Goal: Task Accomplishment & Management: Complete application form

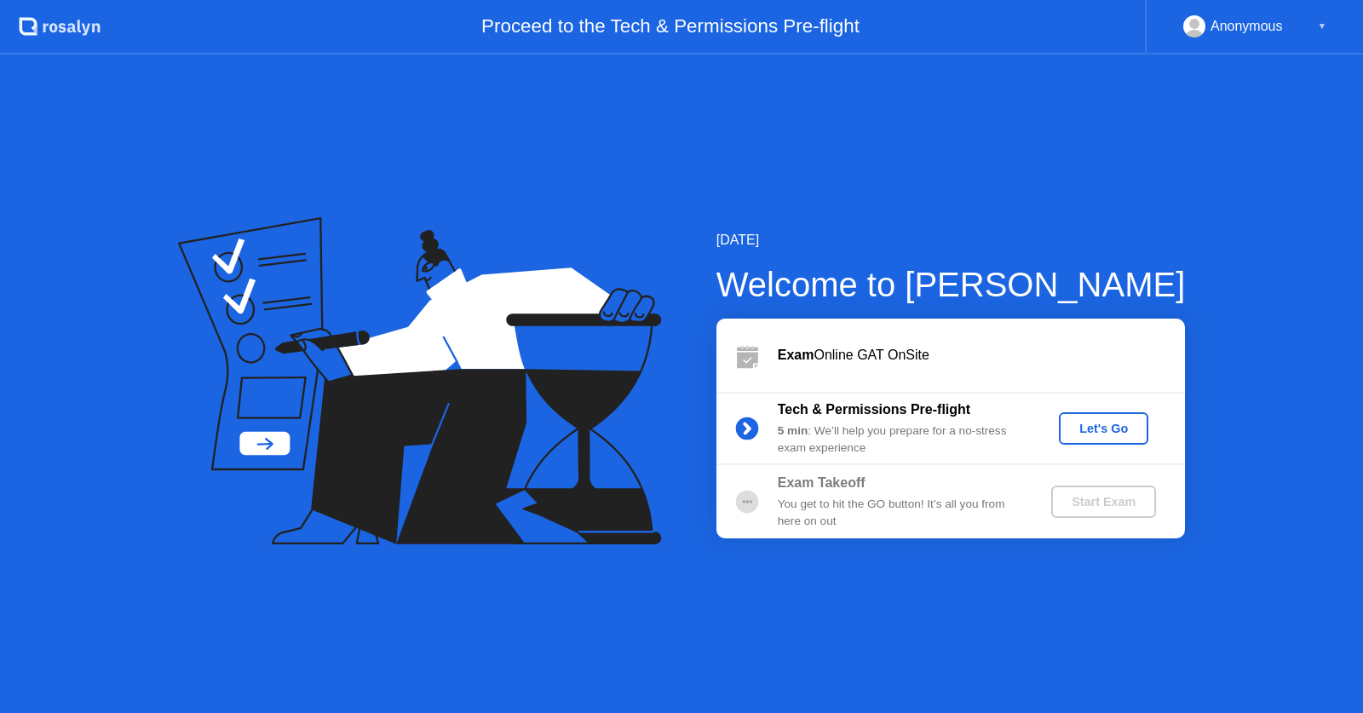
click at [1095, 423] on div "Let's Go" at bounding box center [1104, 429] width 76 height 14
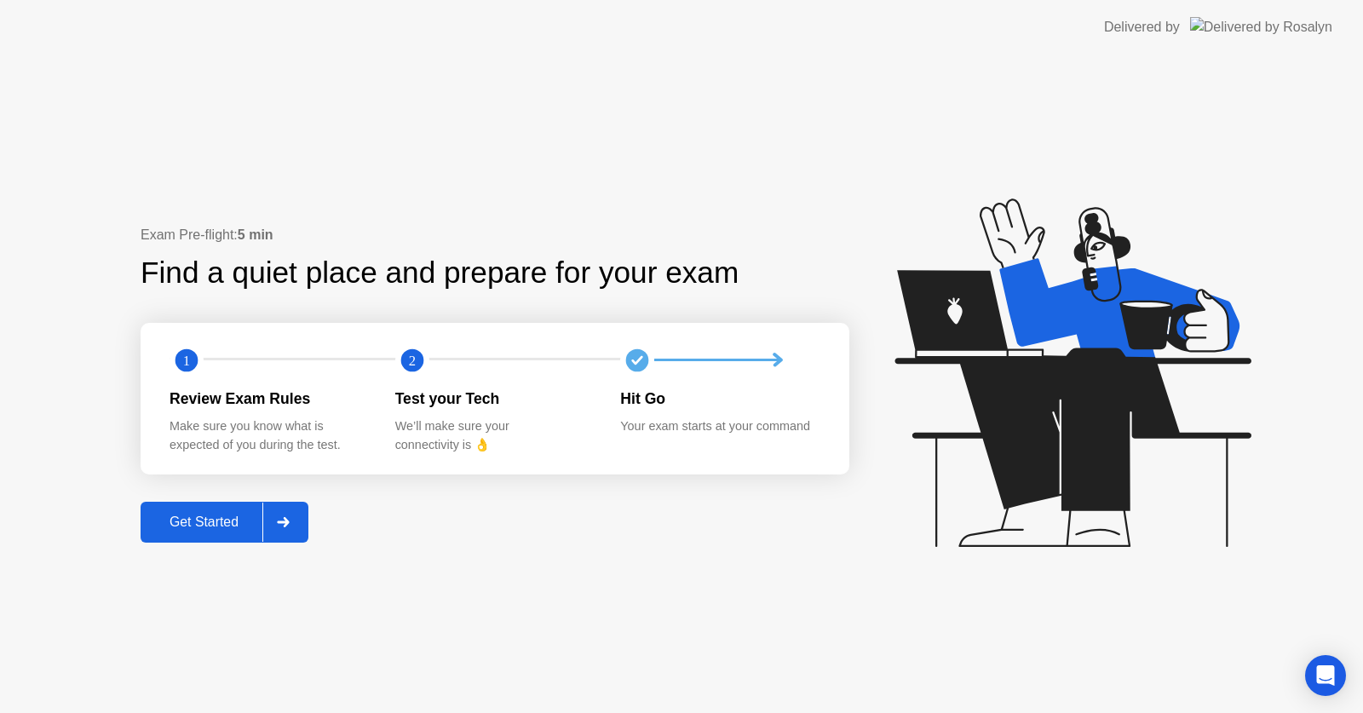
click at [233, 520] on div "Get Started" at bounding box center [204, 522] width 117 height 15
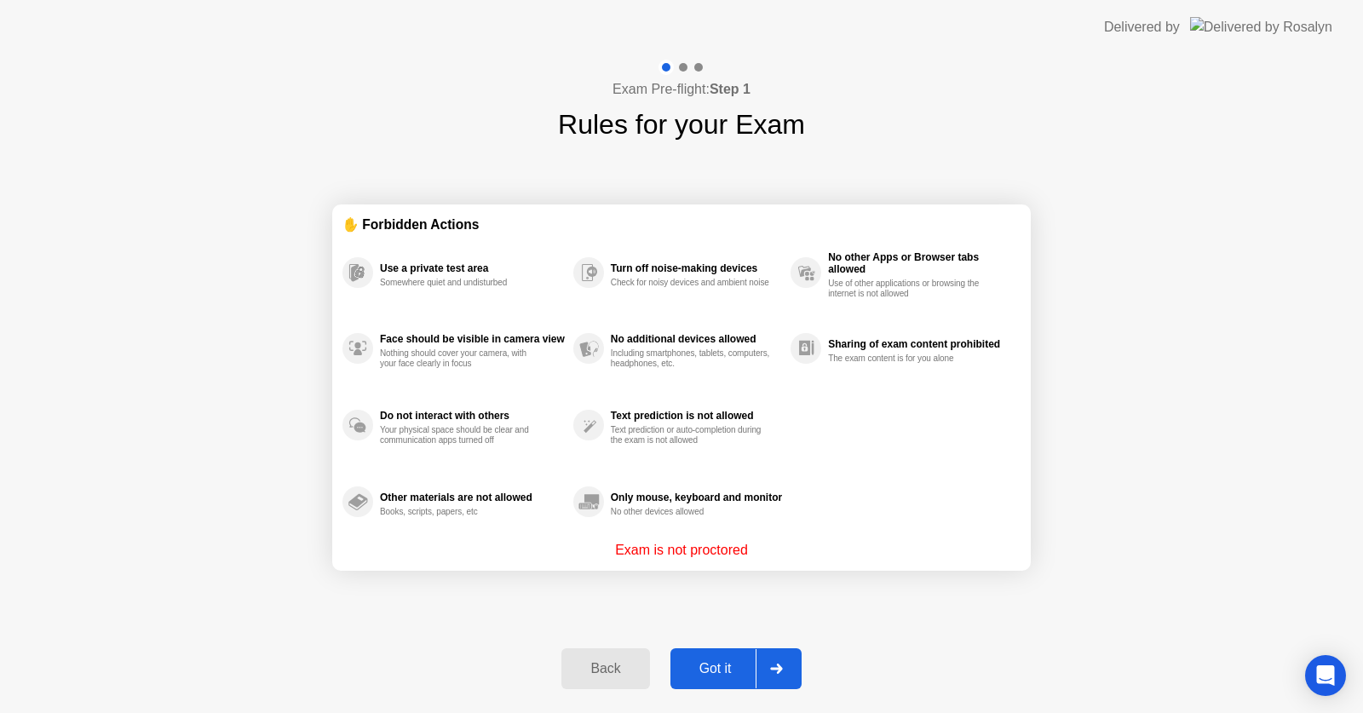
click at [740, 671] on div "Got it" at bounding box center [716, 668] width 80 height 15
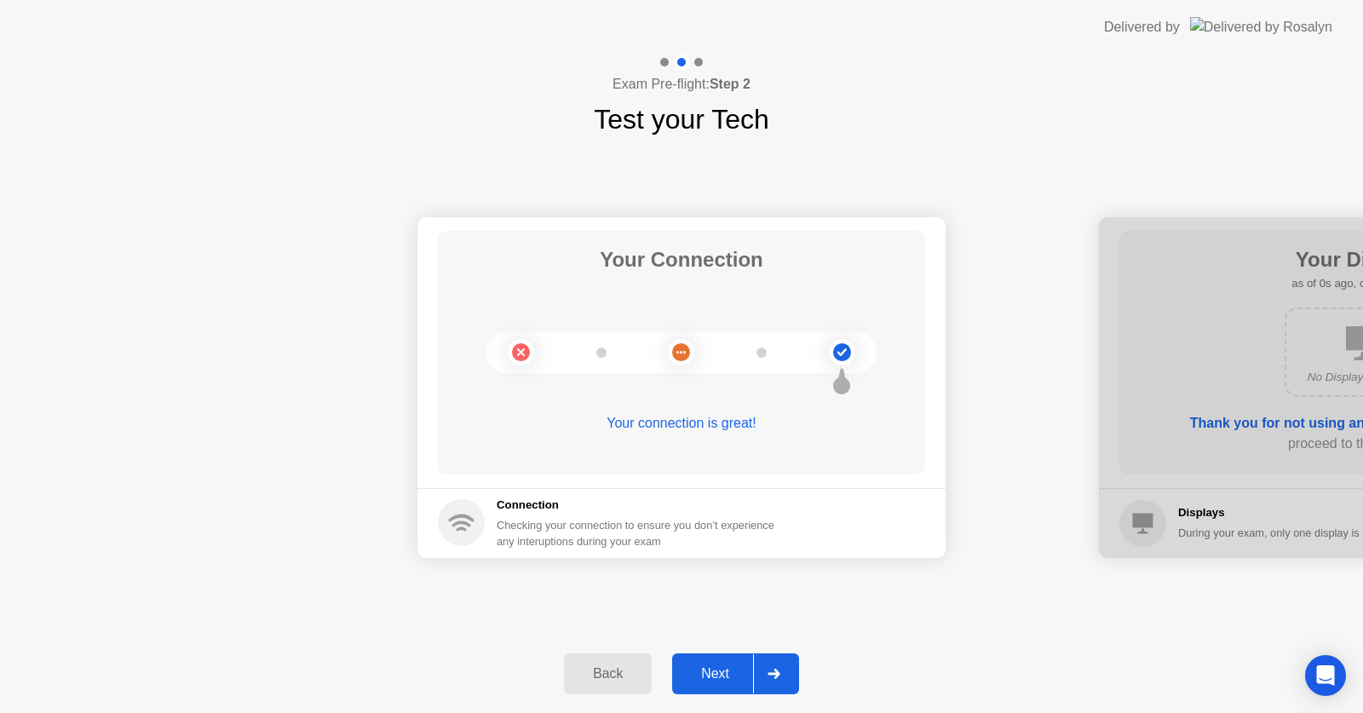
click at [734, 671] on div "Next" at bounding box center [715, 673] width 76 height 15
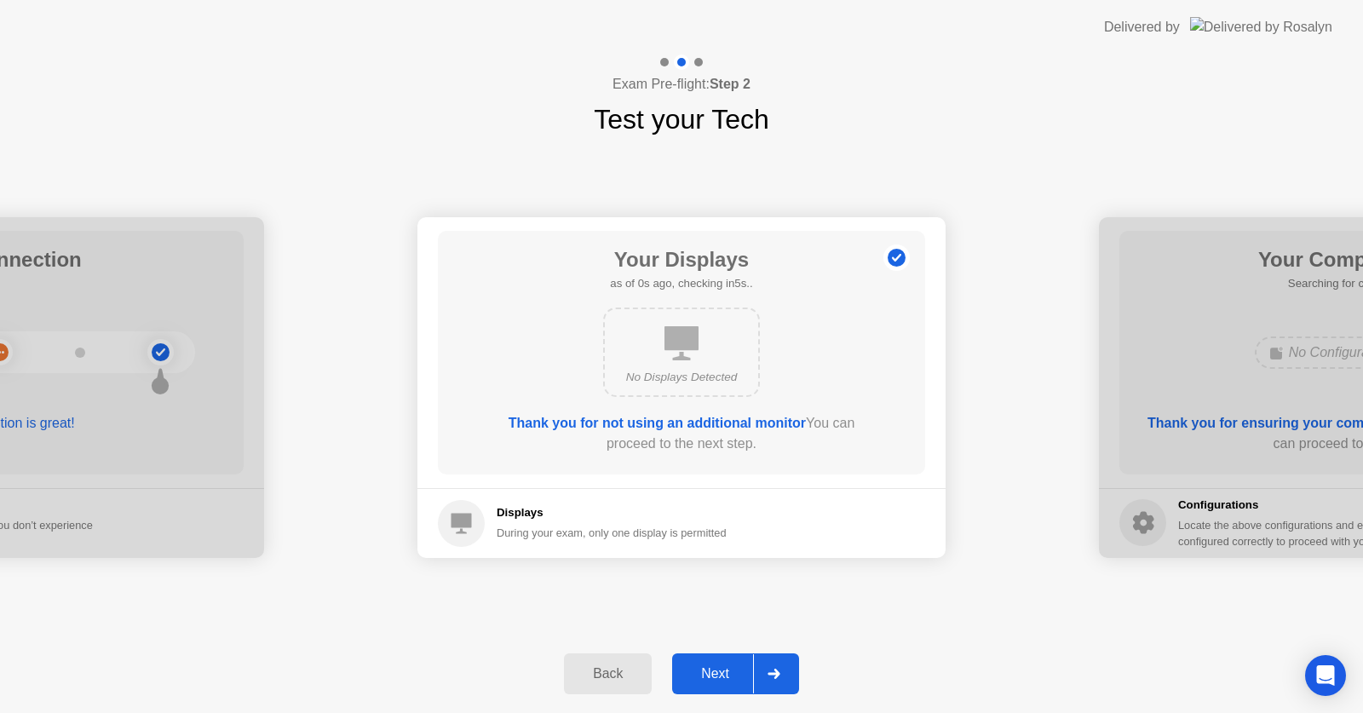
click at [734, 671] on div "Next" at bounding box center [715, 673] width 76 height 15
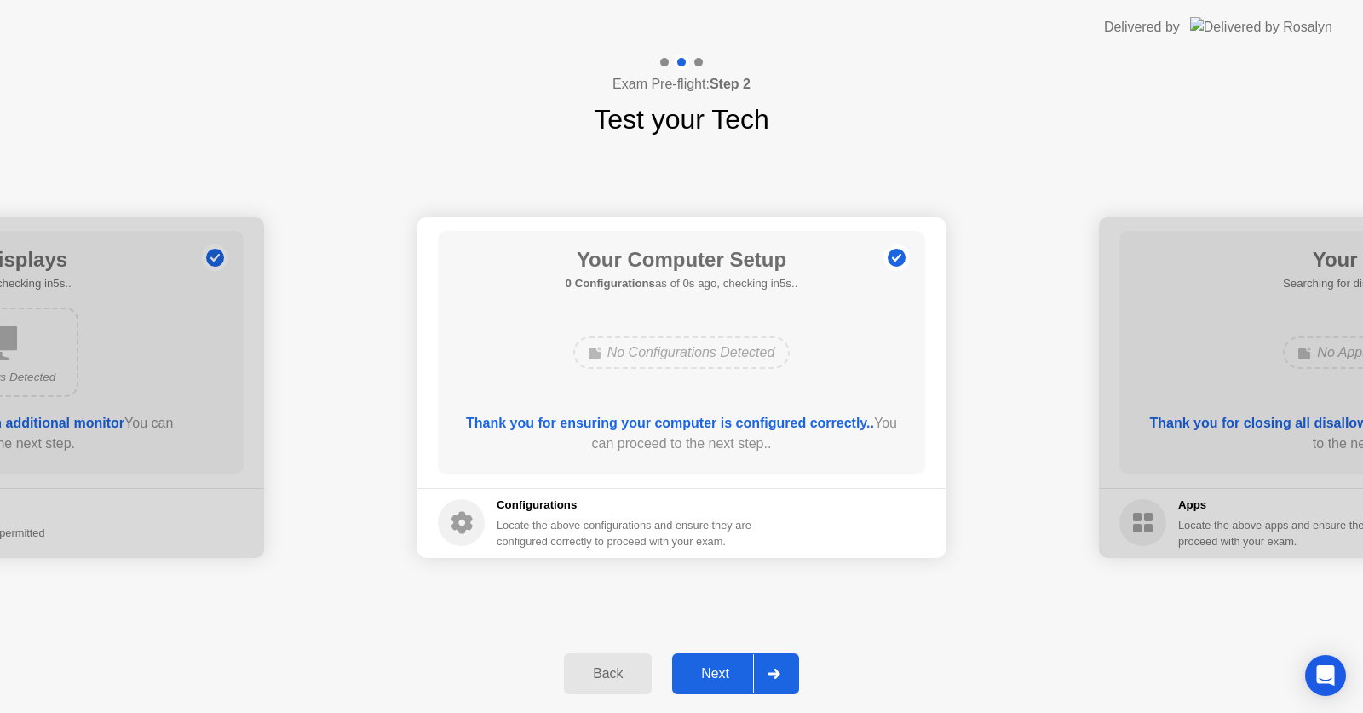
click at [734, 671] on div "Next" at bounding box center [715, 673] width 76 height 15
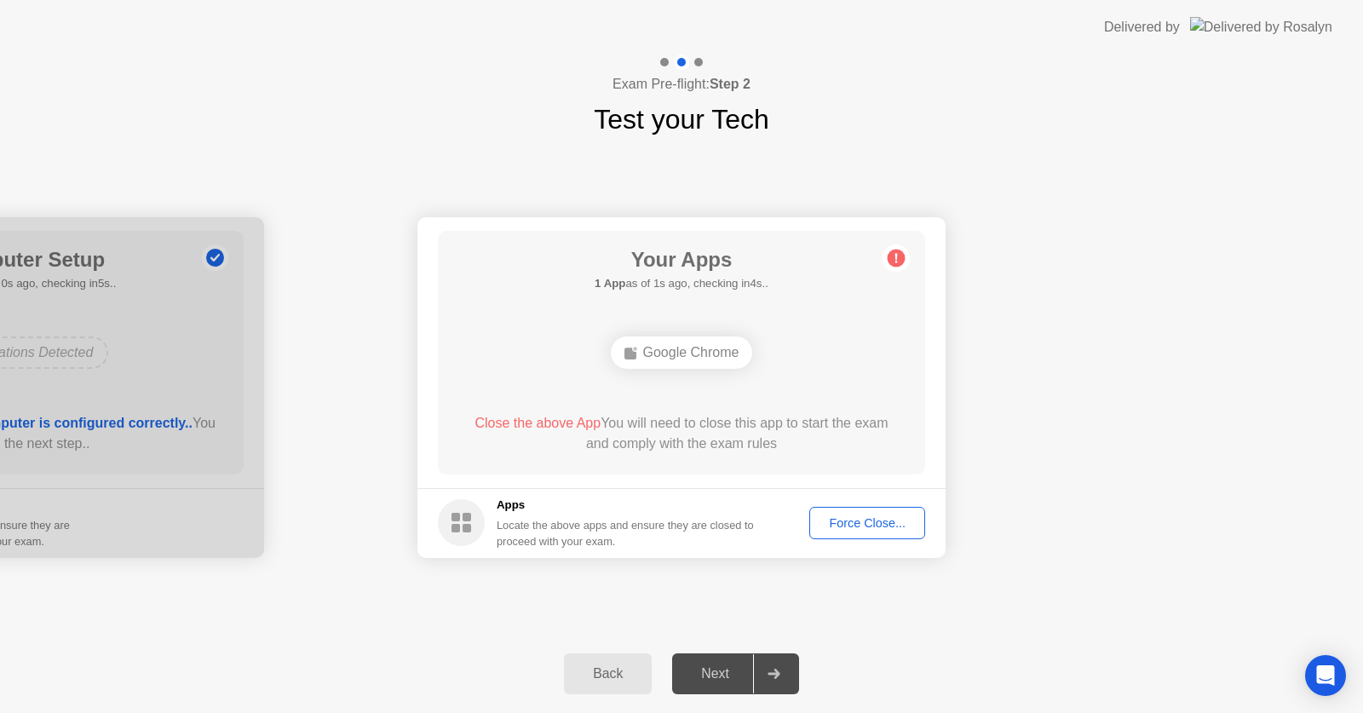
click at [847, 529] on div "Force Close..." at bounding box center [867, 523] width 104 height 14
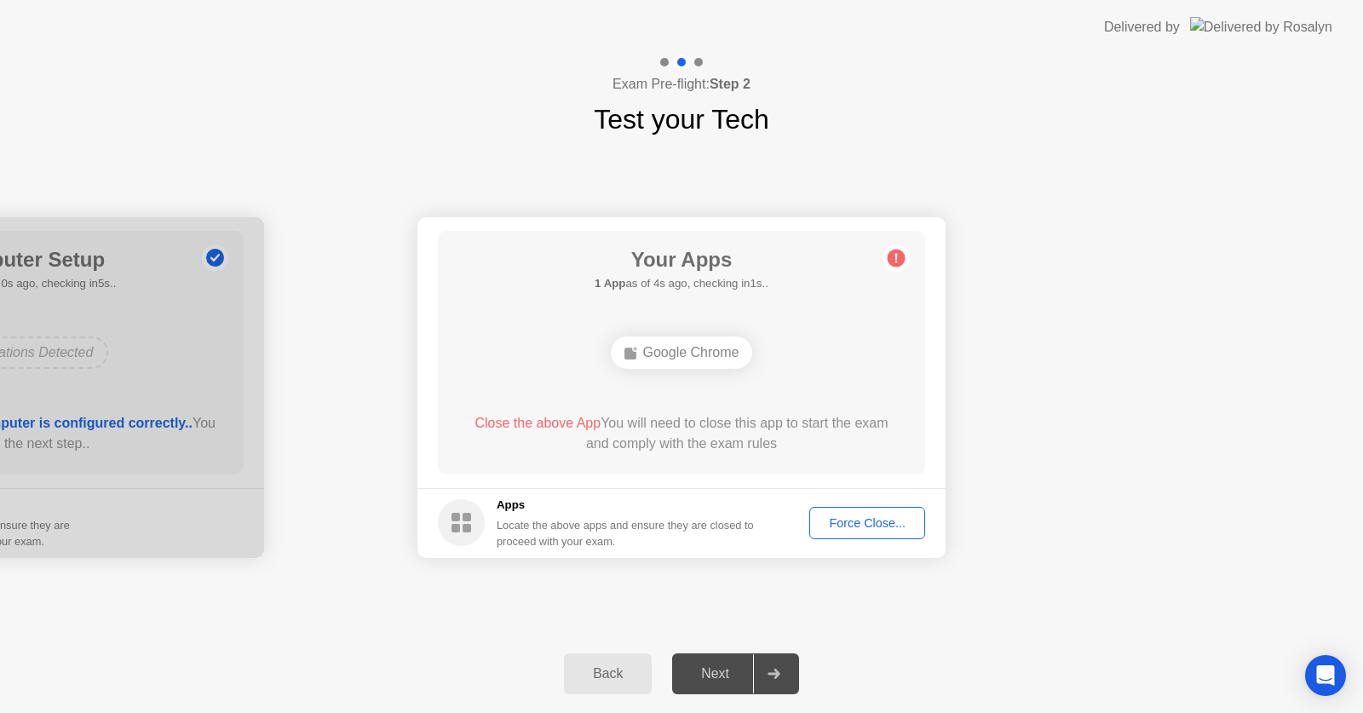
click at [844, 530] on div "Force Close..." at bounding box center [867, 523] width 104 height 14
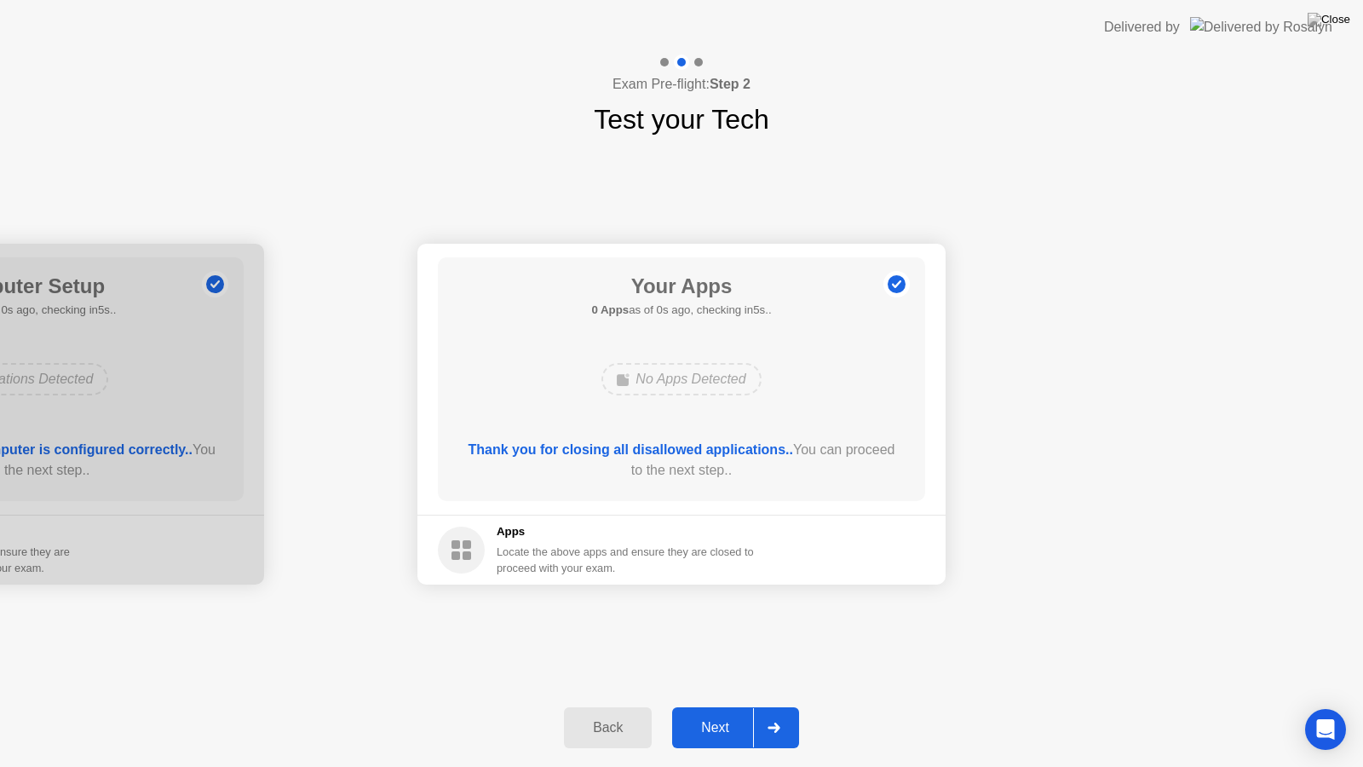
click at [824, 545] on footer "Apps Locate the above apps and ensure they are closed to proceed with your exam." at bounding box center [682, 550] width 528 height 70
click at [722, 712] on div "Next" at bounding box center [715, 727] width 76 height 15
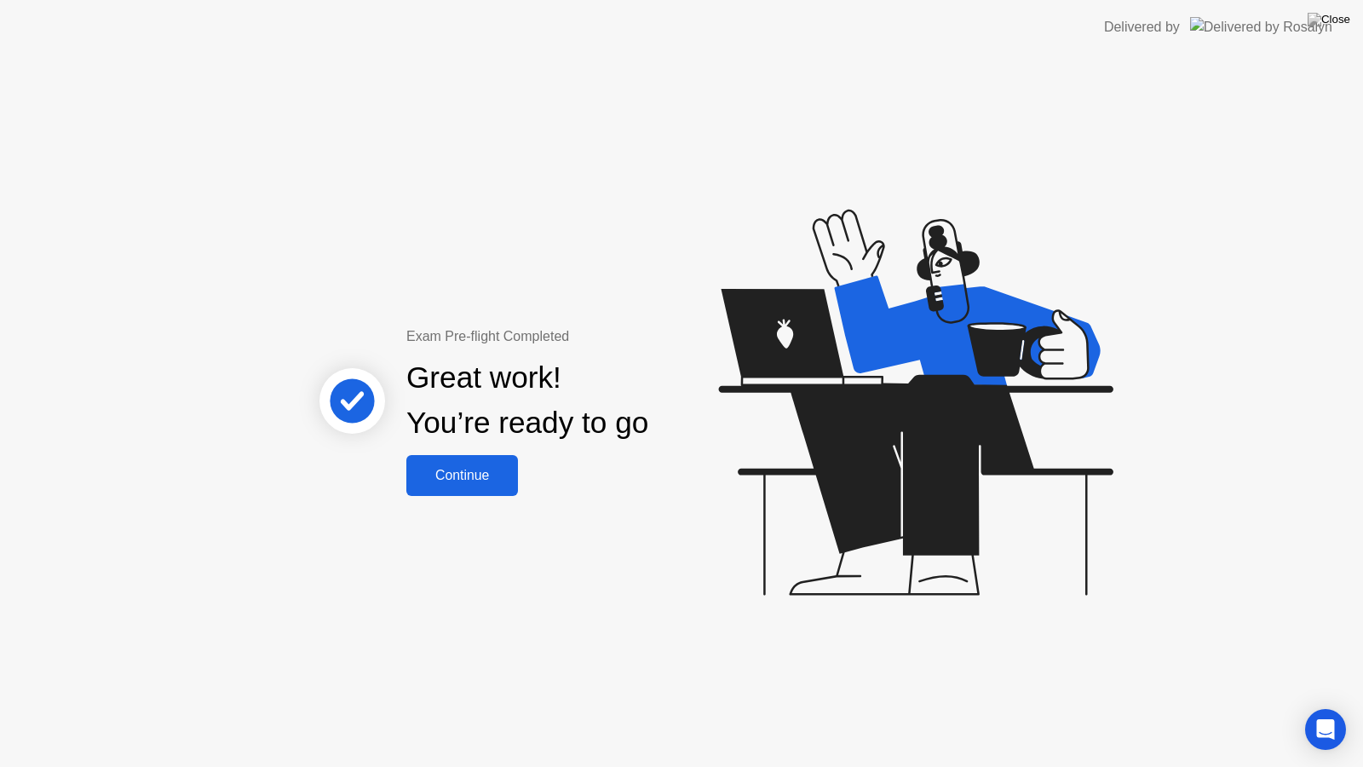
click at [468, 476] on div "Continue" at bounding box center [462, 475] width 101 height 15
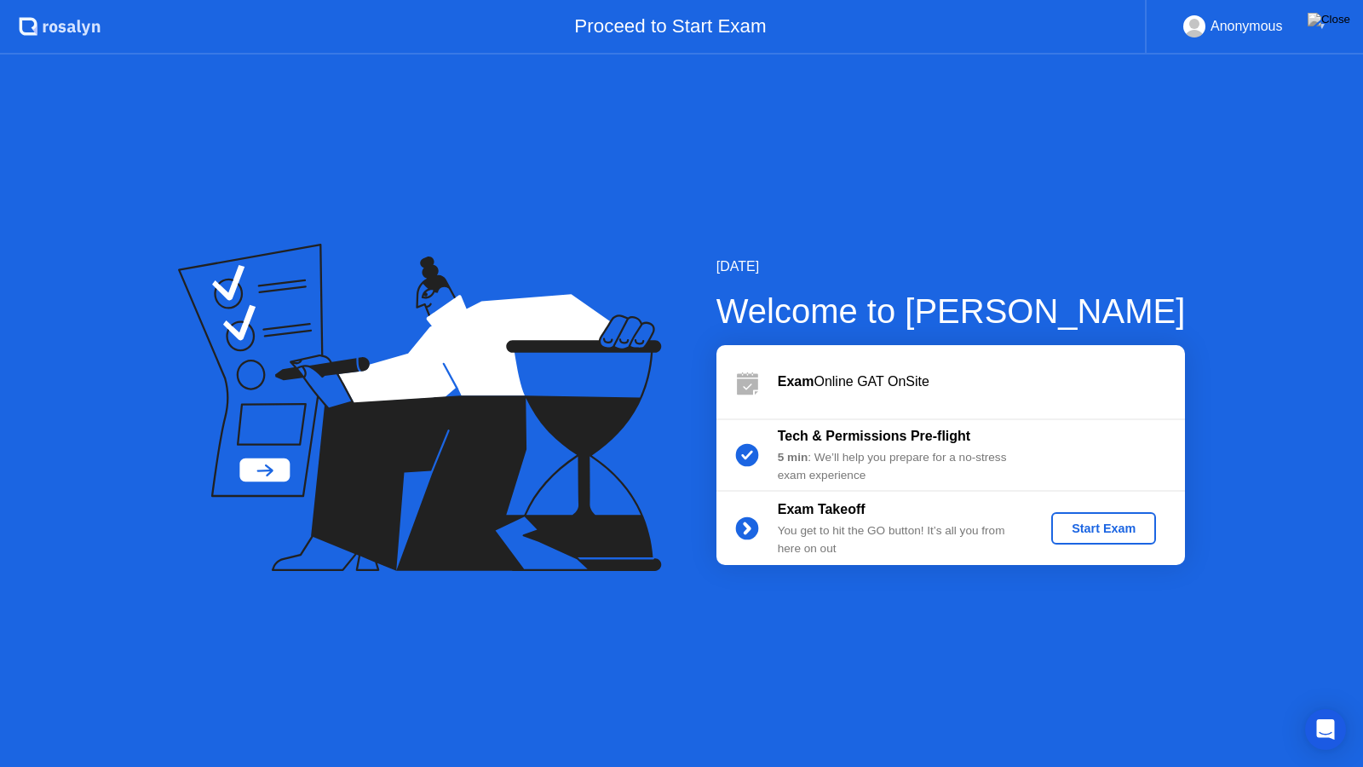
click at [1074, 521] on div "Start Exam" at bounding box center [1103, 528] width 91 height 14
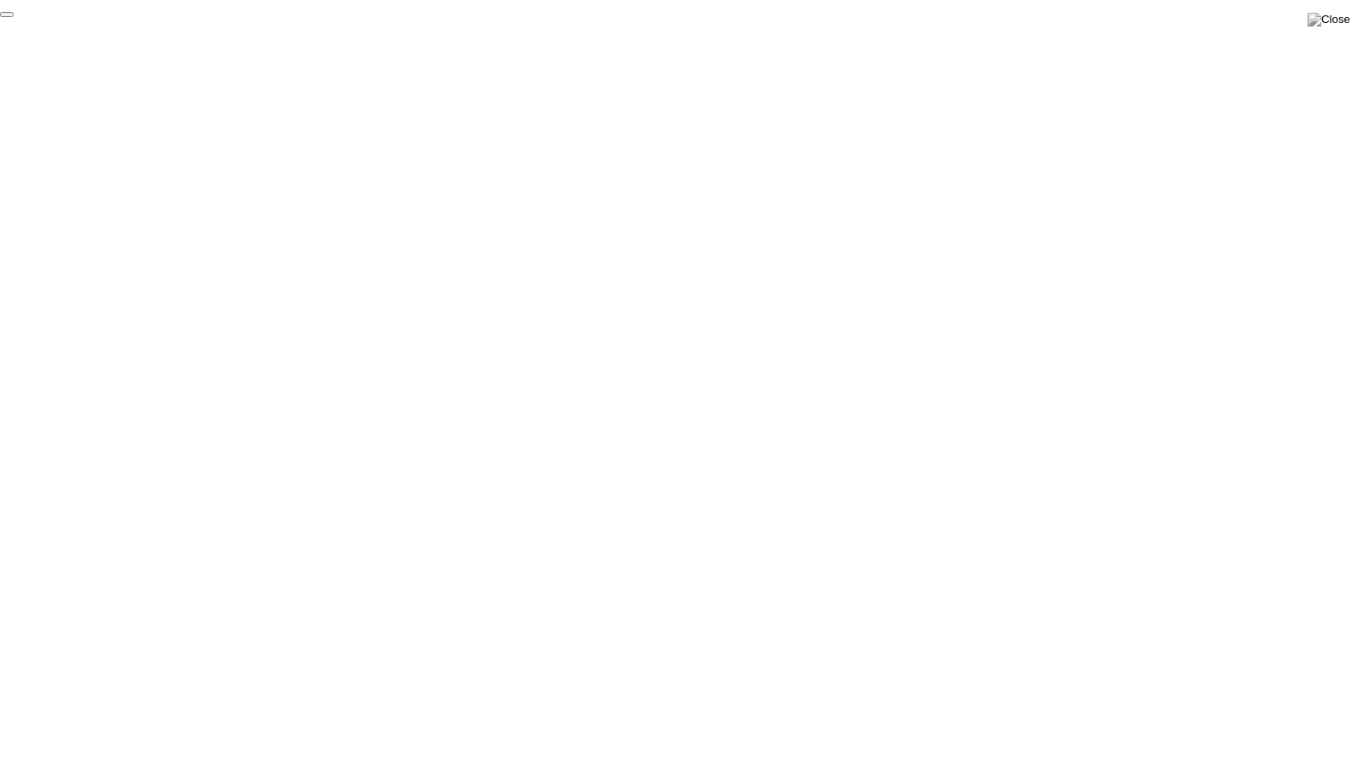
click at [14, 17] on button "End Proctoring Session" at bounding box center [7, 14] width 14 height 5
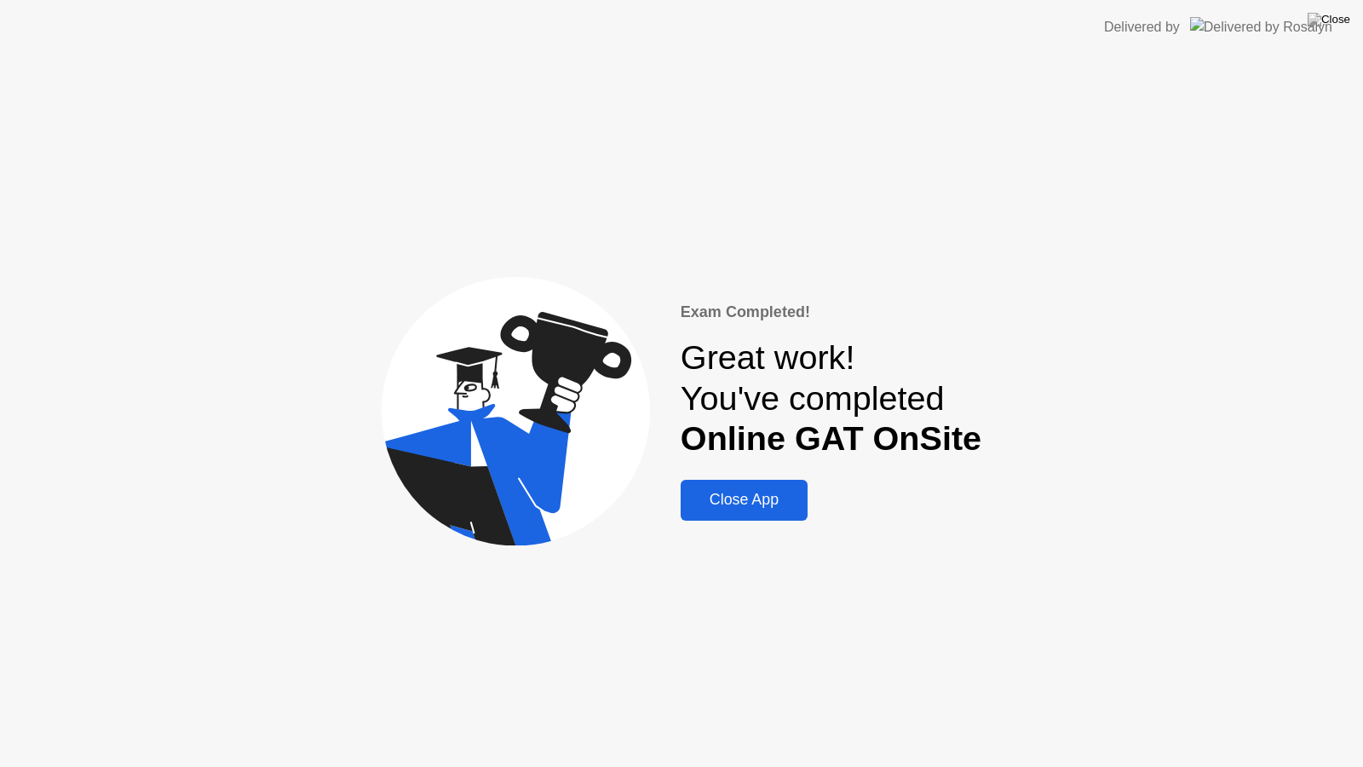
click at [1203, 712] on div "Exam Completed! Great work! You've completed Online GAT OnSite Close App" at bounding box center [681, 411] width 1363 height 712
